Goal: Check status: Check status

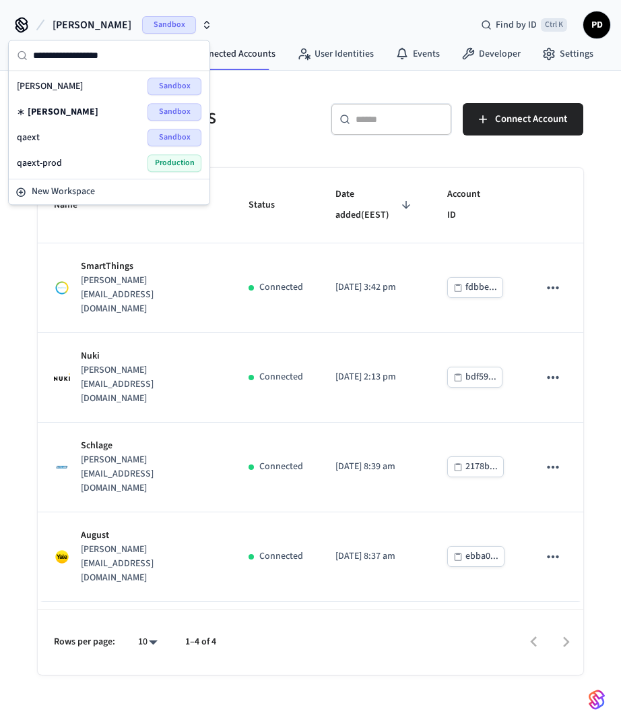
click at [80, 82] on div "dev-bogdan Sandbox" at bounding box center [109, 86] width 185 height 18
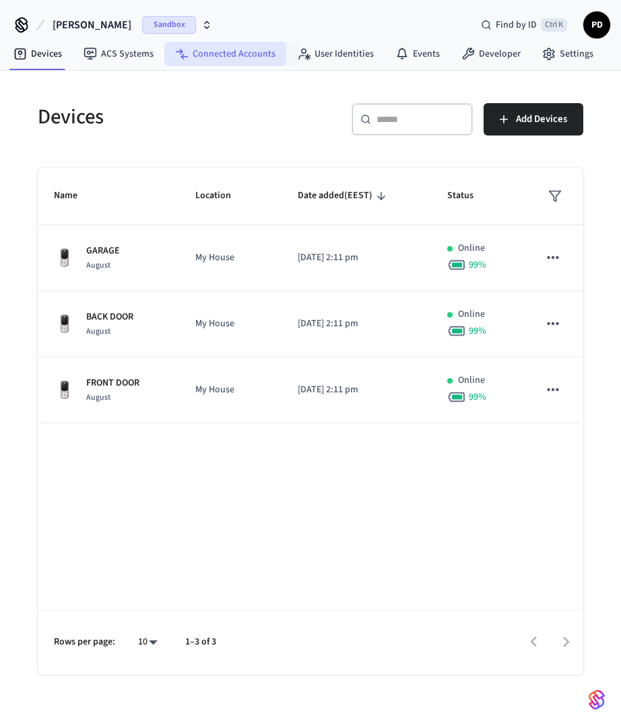
click at [240, 54] on link "Connected Accounts" at bounding box center [225, 54] width 122 height 24
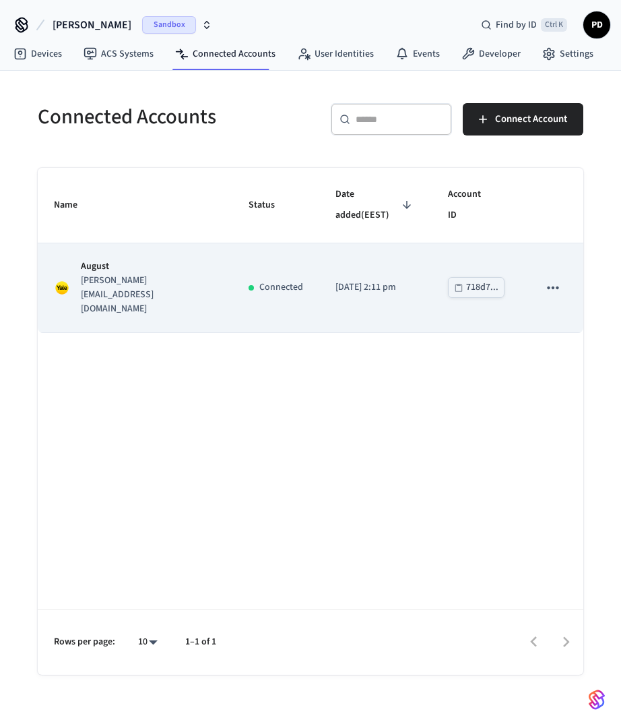
click at [144, 259] on p "August" at bounding box center [148, 266] width 135 height 14
